Goal: Task Accomplishment & Management: Manage account settings

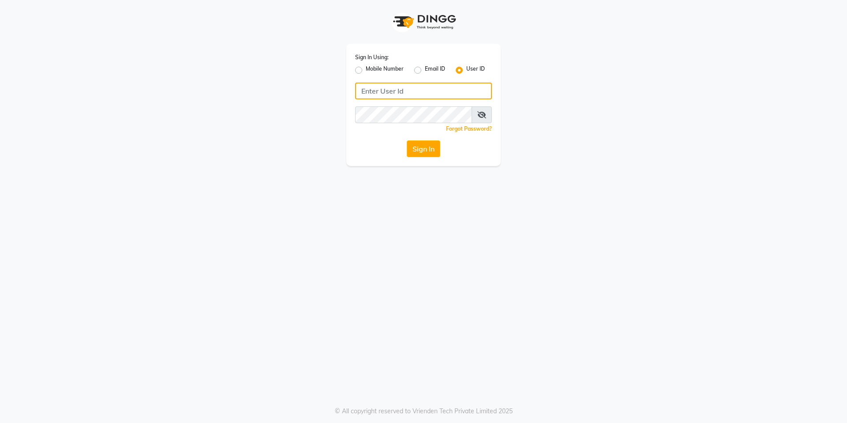
type input "526550101"
click at [366, 72] on label "Mobile Number" at bounding box center [385, 70] width 38 height 11
click at [366, 71] on input "Mobile Number" at bounding box center [369, 68] width 6 height 6
radio input "true"
radio input "false"
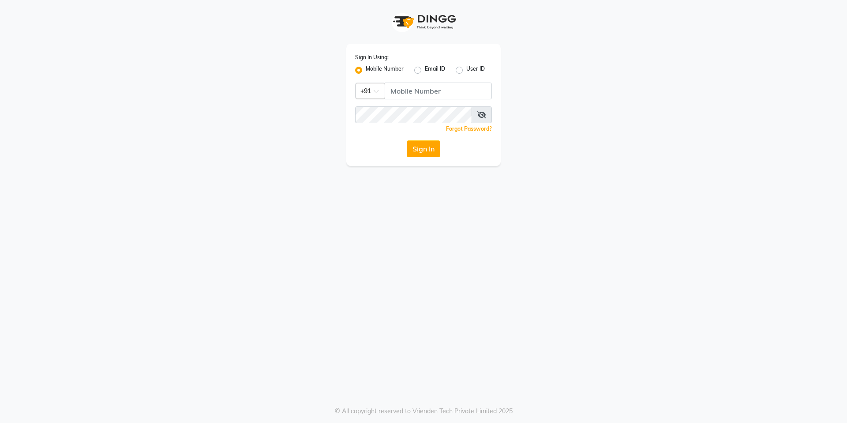
click at [373, 92] on div at bounding box center [370, 90] width 29 height 9
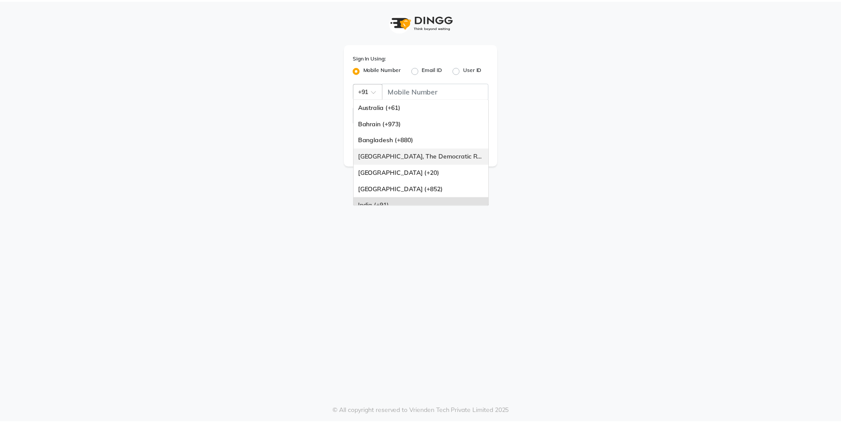
scroll to position [221, 0]
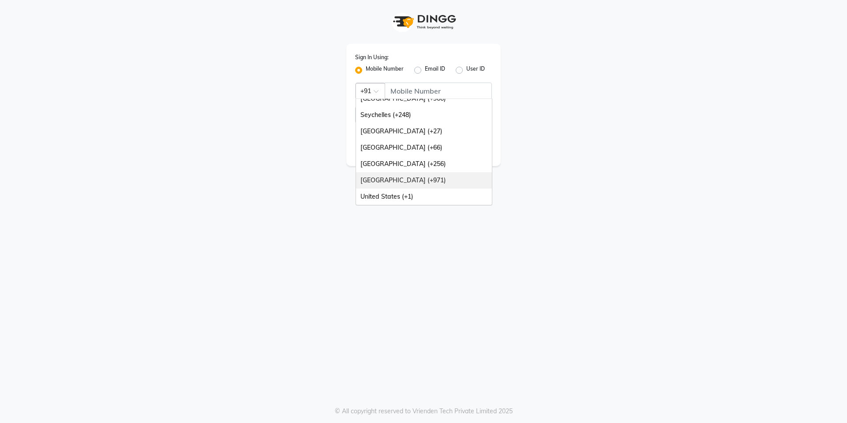
click at [387, 184] on div "[GEOGRAPHIC_DATA] (+971)" at bounding box center [424, 180] width 136 height 16
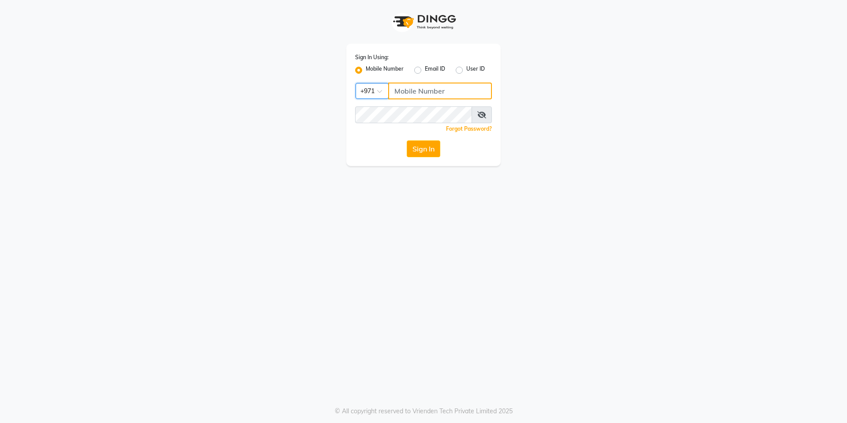
click at [409, 95] on input "Username" at bounding box center [440, 91] width 104 height 17
type input "526550101"
click at [425, 147] on button "Sign In" at bounding box center [424, 148] width 34 height 17
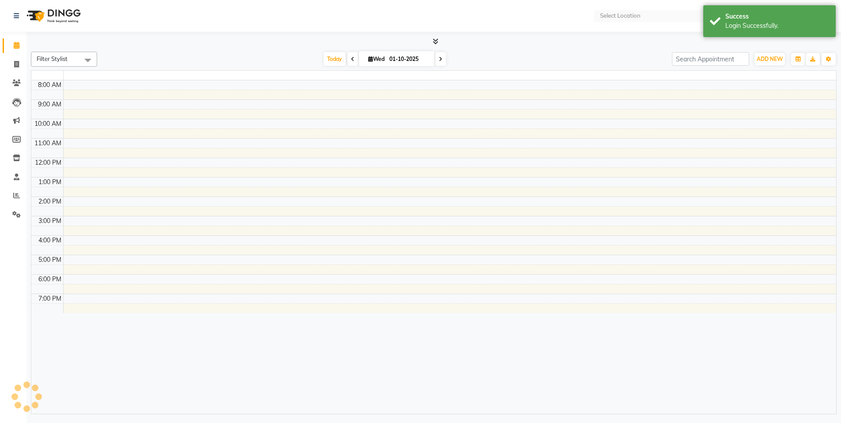
select select "en"
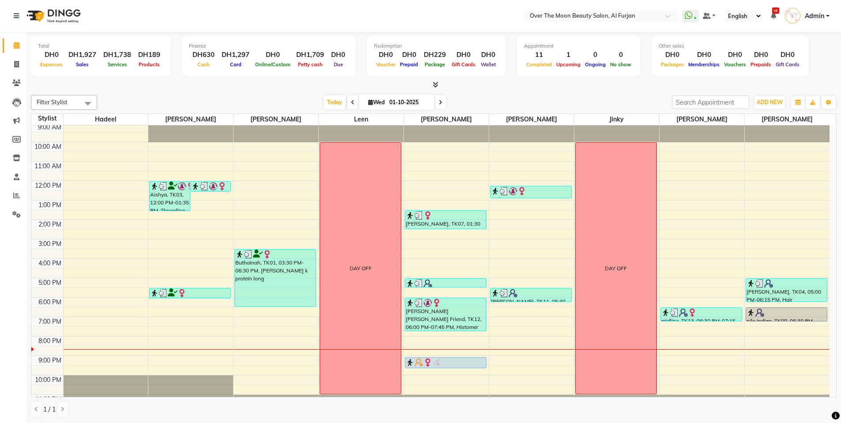
click at [588, 101] on div "[DATE] [DATE]" at bounding box center [384, 102] width 566 height 13
click at [438, 85] on div at bounding box center [433, 84] width 805 height 9
click at [435, 85] on icon at bounding box center [435, 84] width 6 height 7
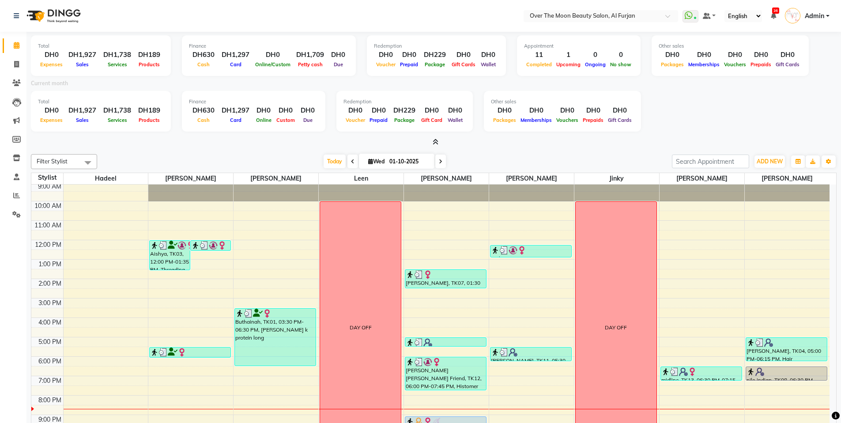
click at [441, 159] on icon at bounding box center [441, 161] width 4 height 5
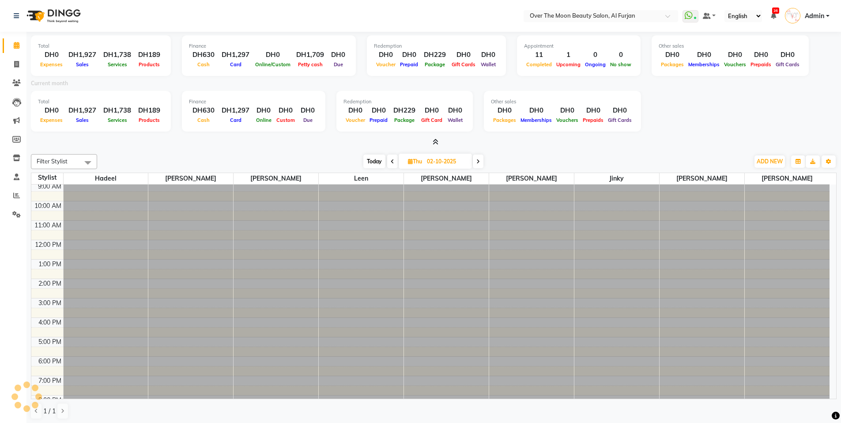
scroll to position [77, 0]
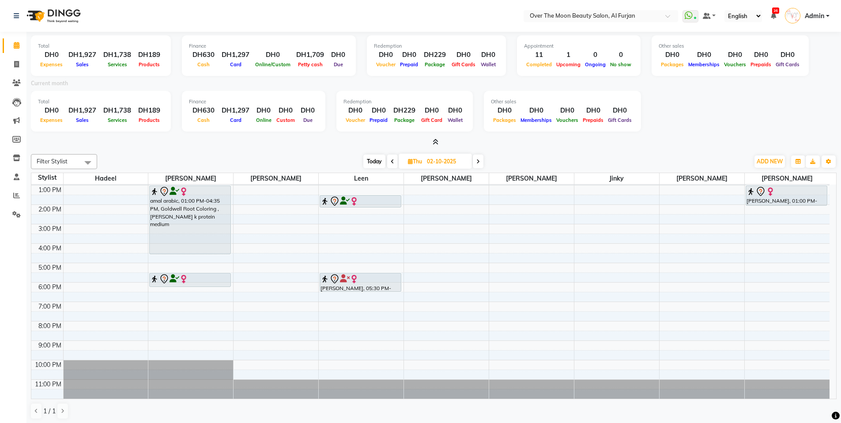
click at [391, 160] on icon at bounding box center [392, 161] width 4 height 5
type input "01-10-2025"
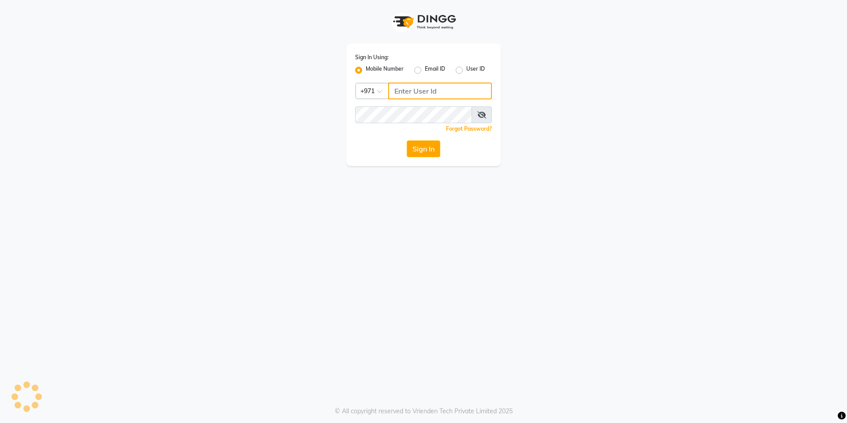
type input "526550101"
